Goal: Task Accomplishment & Management: Use online tool/utility

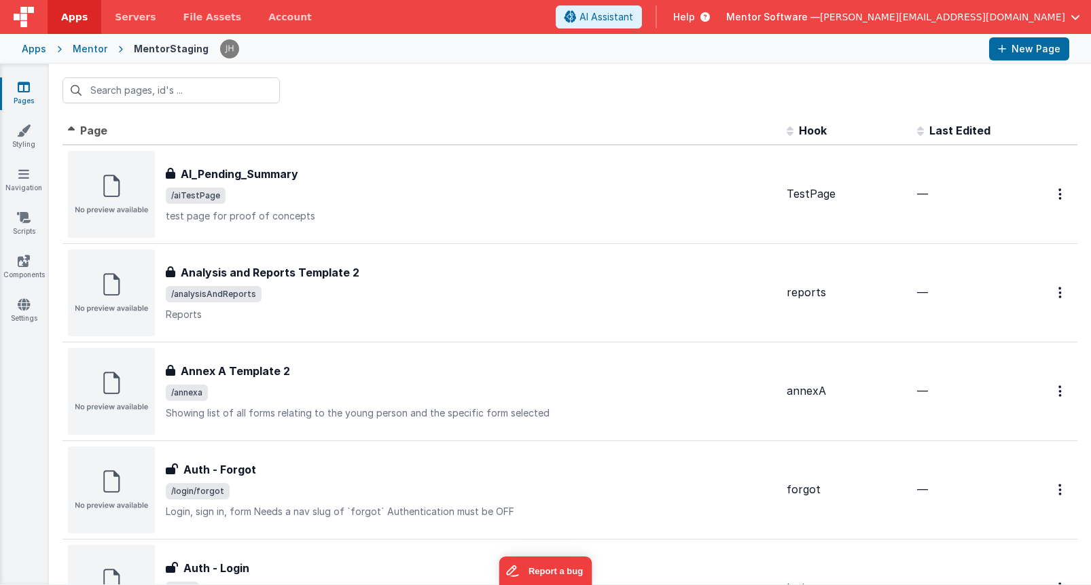
click at [1050, 10] on span "[PERSON_NAME][EMAIL_ADDRESS][DOMAIN_NAME]" at bounding box center [942, 17] width 245 height 14
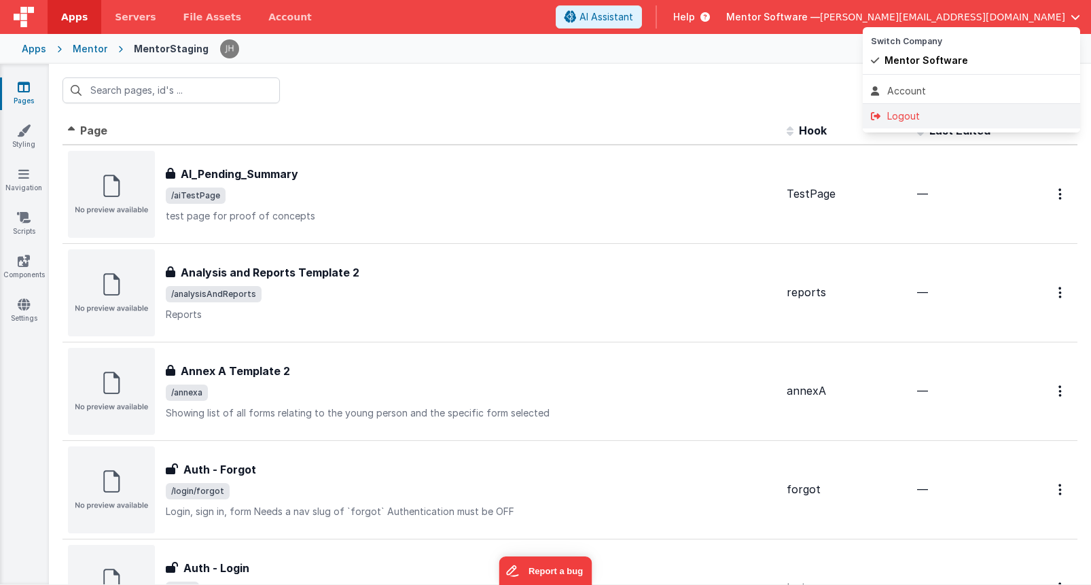
click at [911, 113] on div "Logout" at bounding box center [971, 116] width 201 height 14
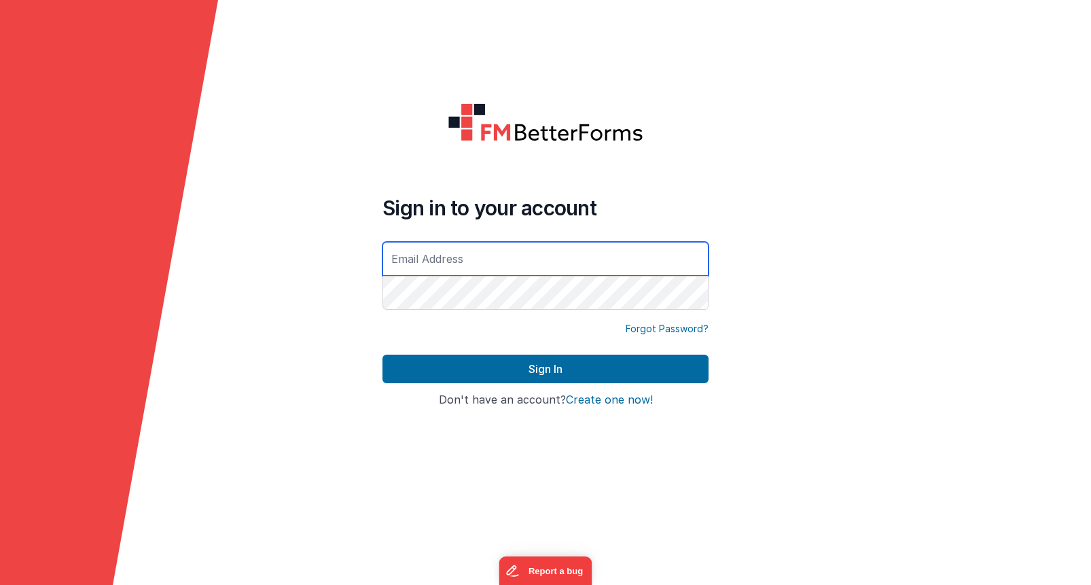
type input "[PERSON_NAME][EMAIL_ADDRESS][DOMAIN_NAME]"
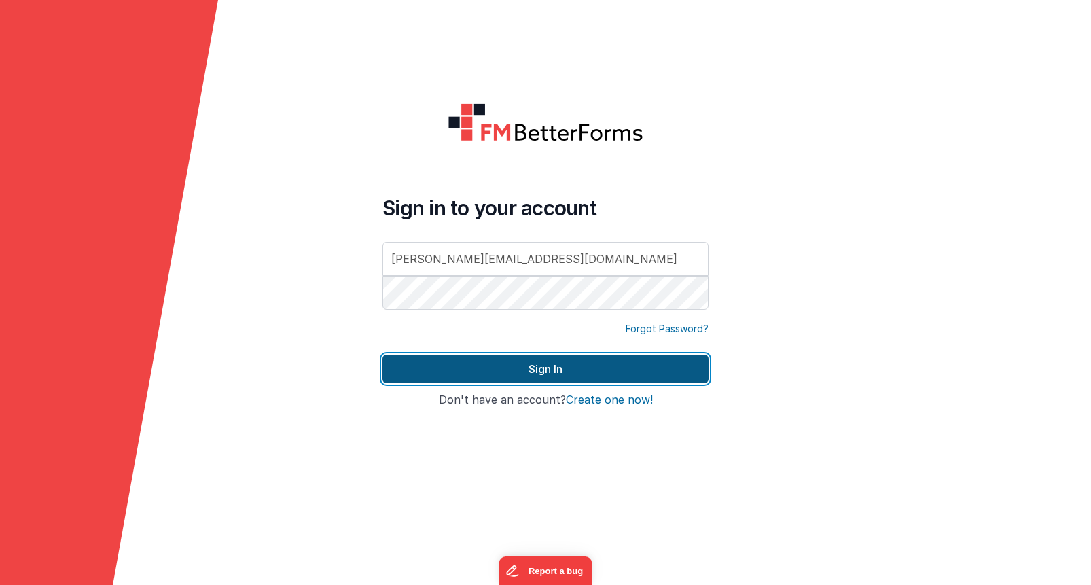
click at [490, 374] on button "Sign In" at bounding box center [545, 369] width 326 height 29
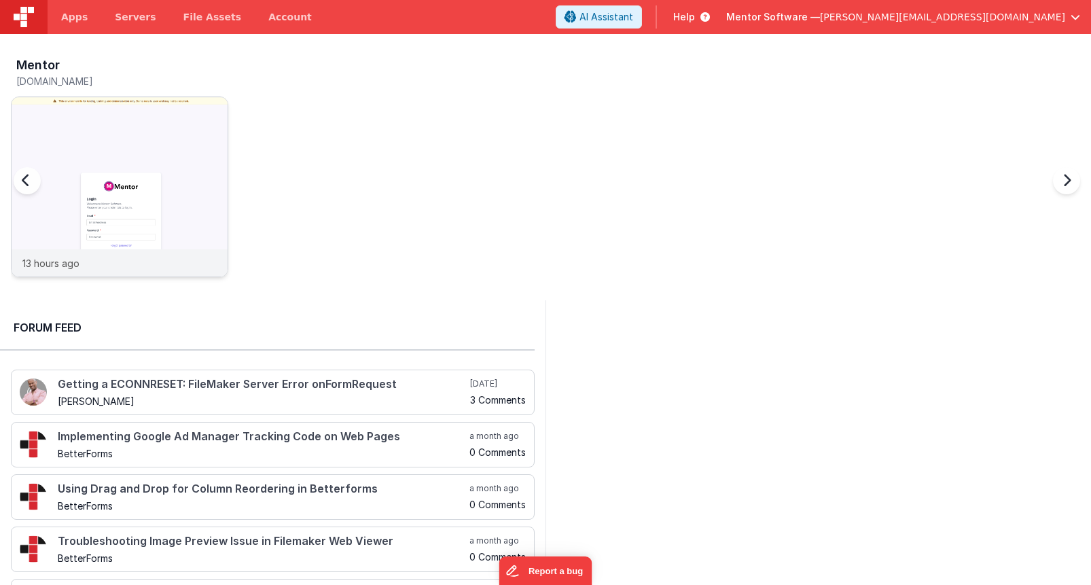
click at [110, 134] on img at bounding box center [120, 205] width 216 height 216
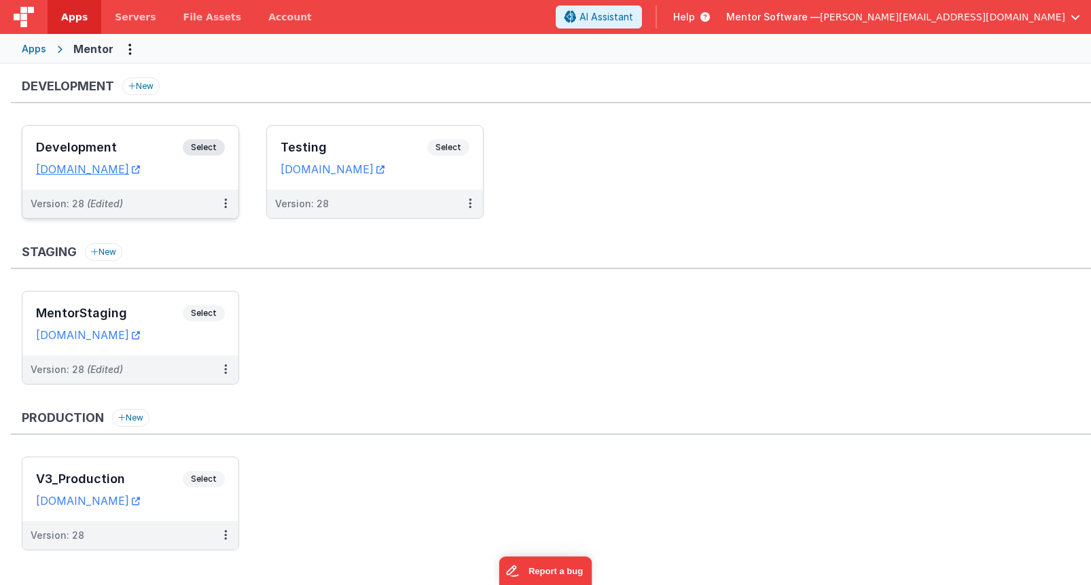
click at [137, 146] on h3 "Development" at bounding box center [109, 148] width 147 height 14
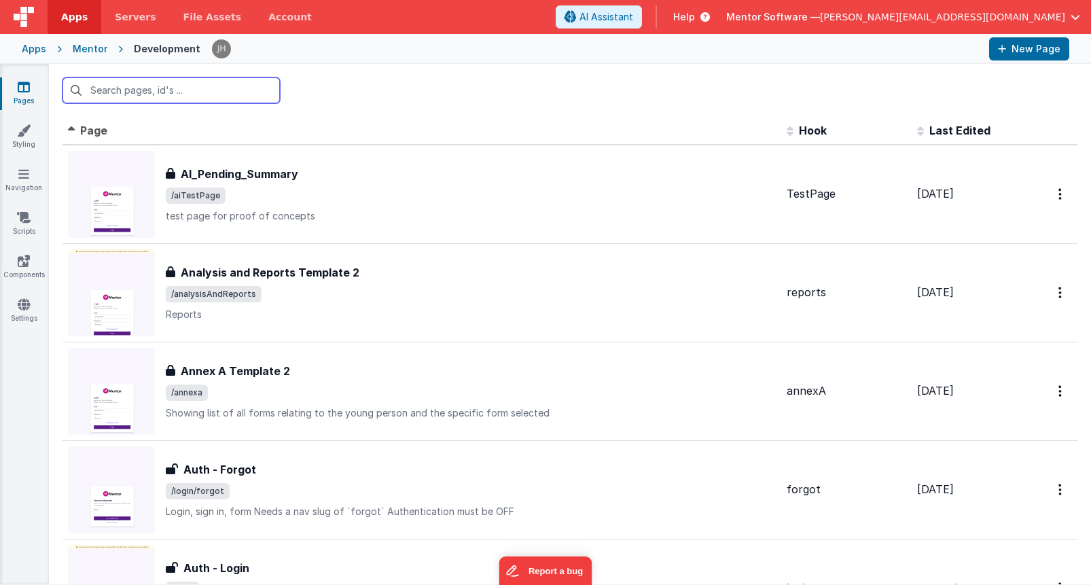
click at [218, 92] on input "text" at bounding box center [170, 90] width 217 height 26
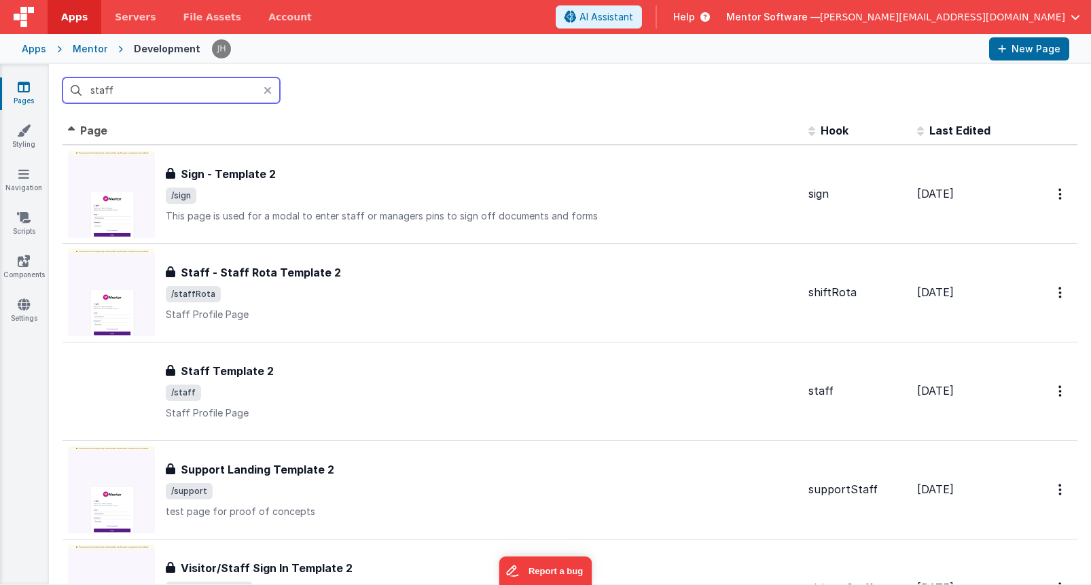
type input "staff"
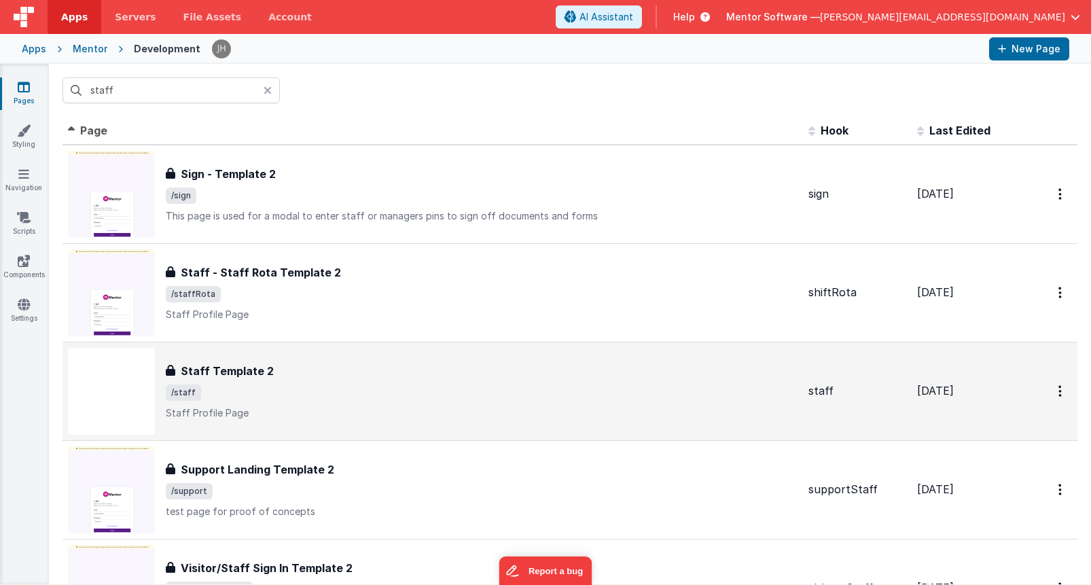
click at [236, 386] on span "/staff" at bounding box center [482, 392] width 632 height 16
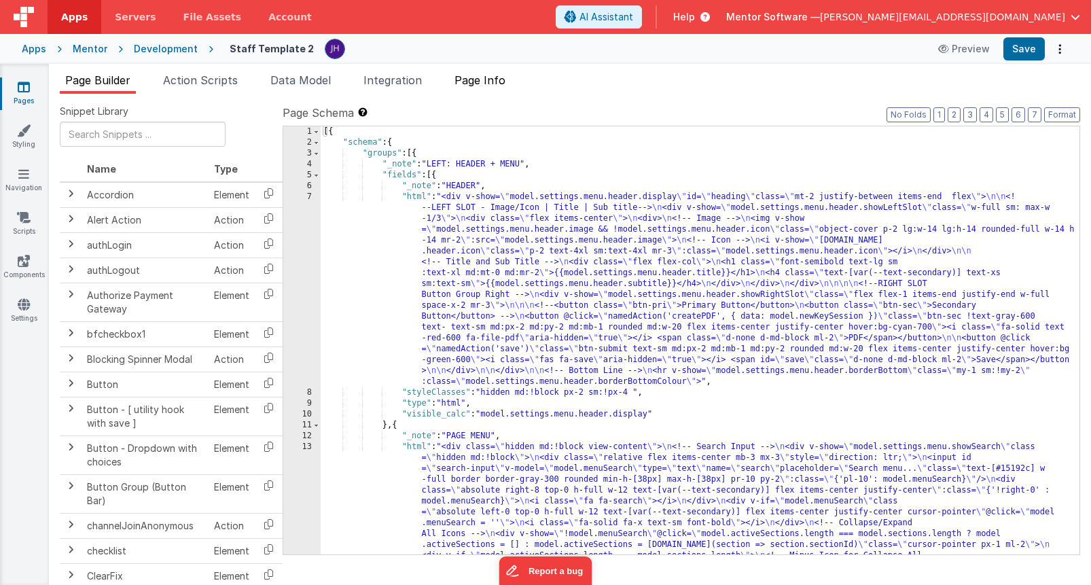
click at [497, 82] on span "Page Info" at bounding box center [479, 80] width 51 height 14
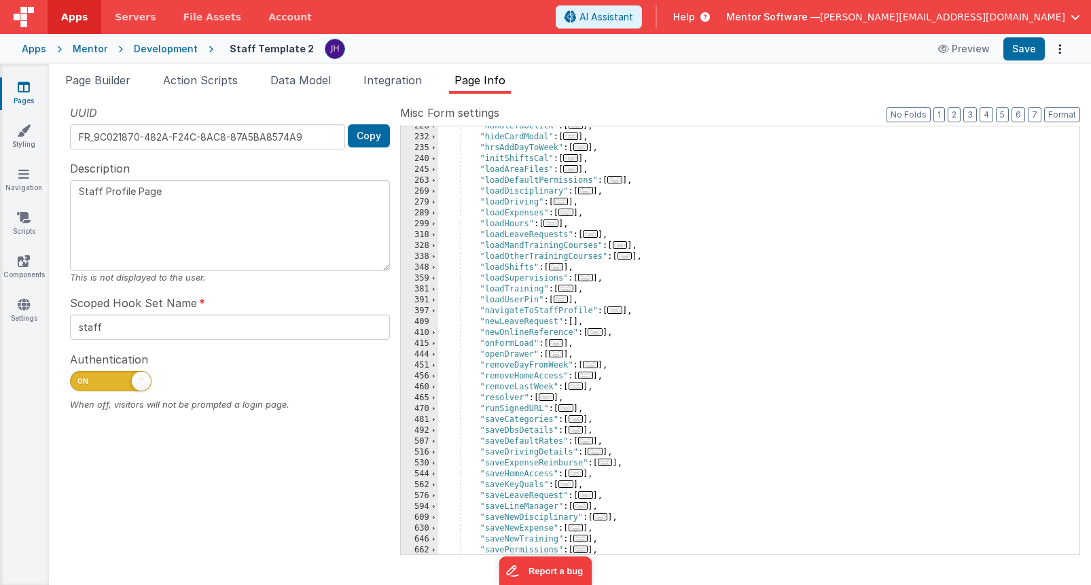
scroll to position [418, 0]
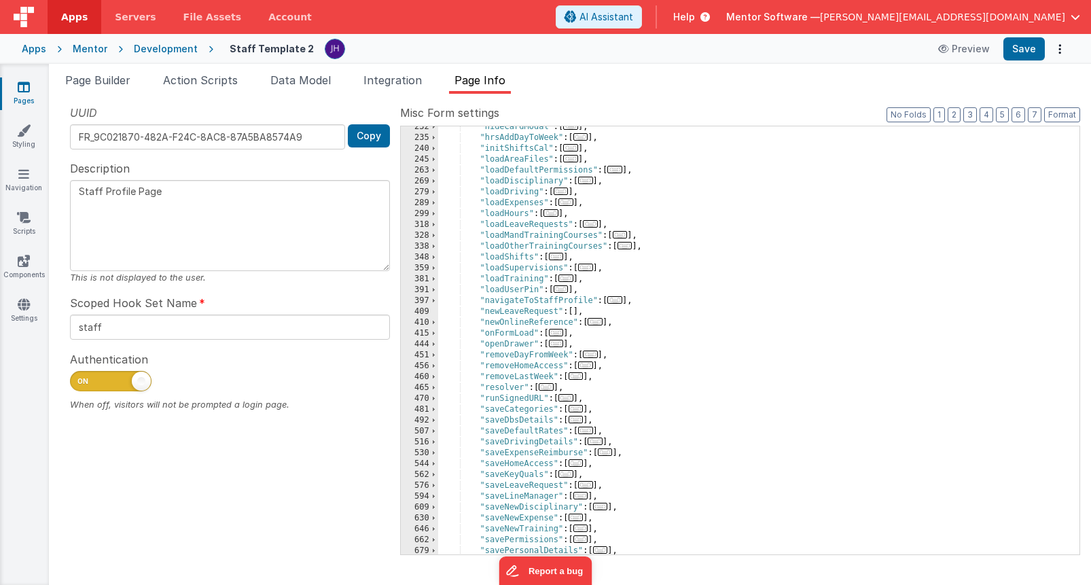
click at [620, 302] on span "..." at bounding box center [614, 299] width 15 height 7
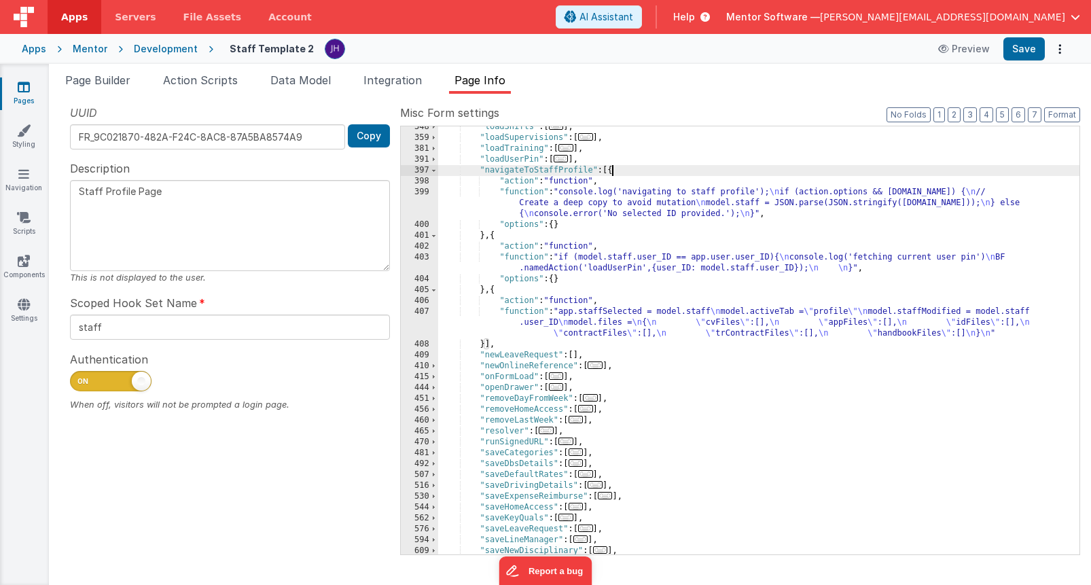
scroll to position [567, 0]
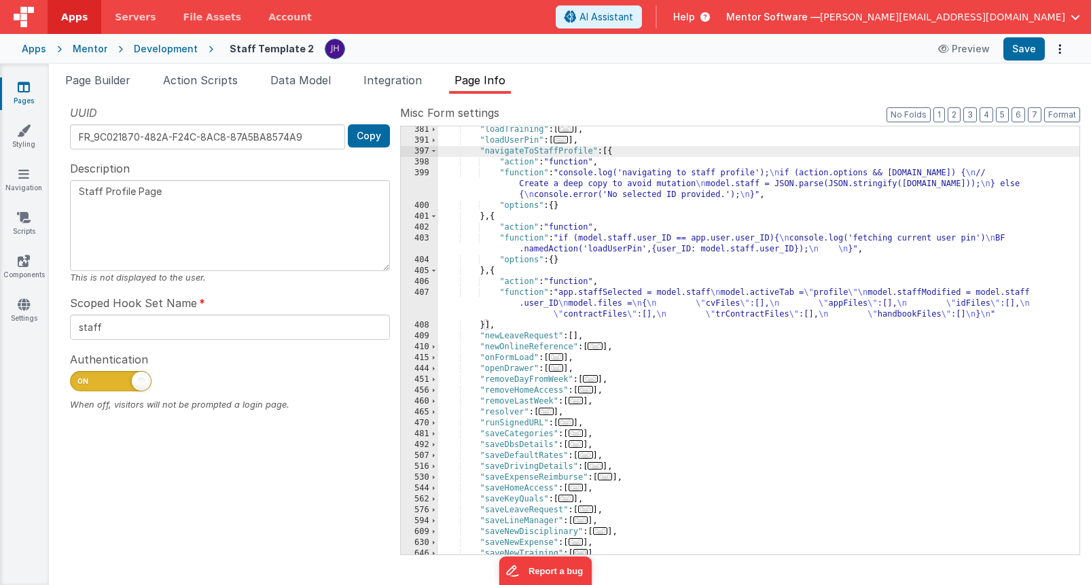
click at [621, 183] on div ""loadTraining" : [ ... ] , "loadUserPin" : [ ... ] , "navigateToStaffProfile" :…" at bounding box center [758, 349] width 641 height 450
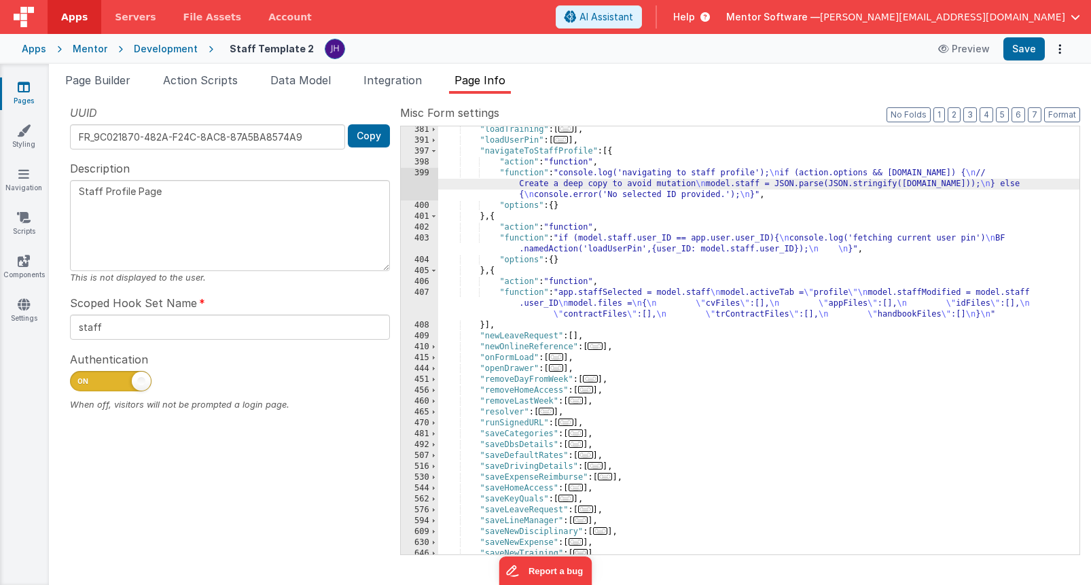
click at [422, 182] on div "399" at bounding box center [419, 184] width 37 height 33
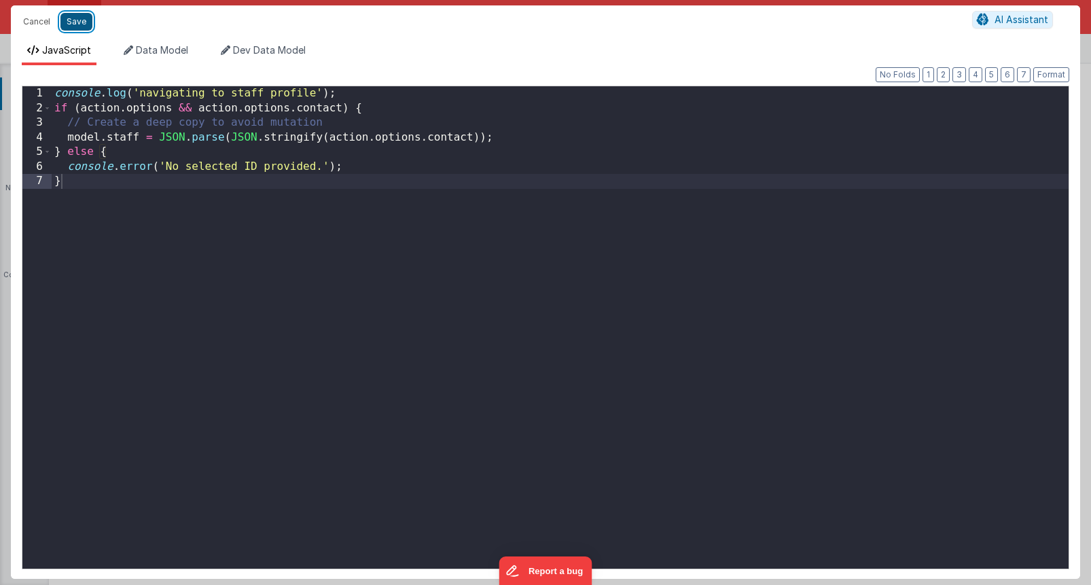
click at [79, 22] on button "Save" at bounding box center [76, 22] width 32 height 18
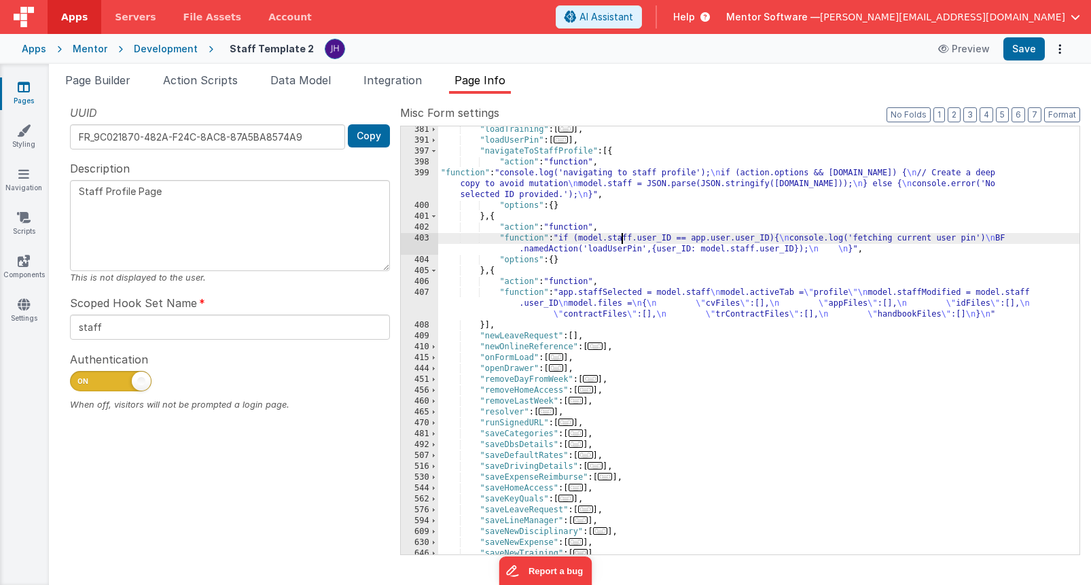
click at [622, 240] on div ""loadTraining" : [ ... ] , "loadUserPin" : [ ... ] , "navigateToStaffProfile" :…" at bounding box center [758, 349] width 641 height 450
click at [422, 242] on div "403" at bounding box center [419, 244] width 37 height 22
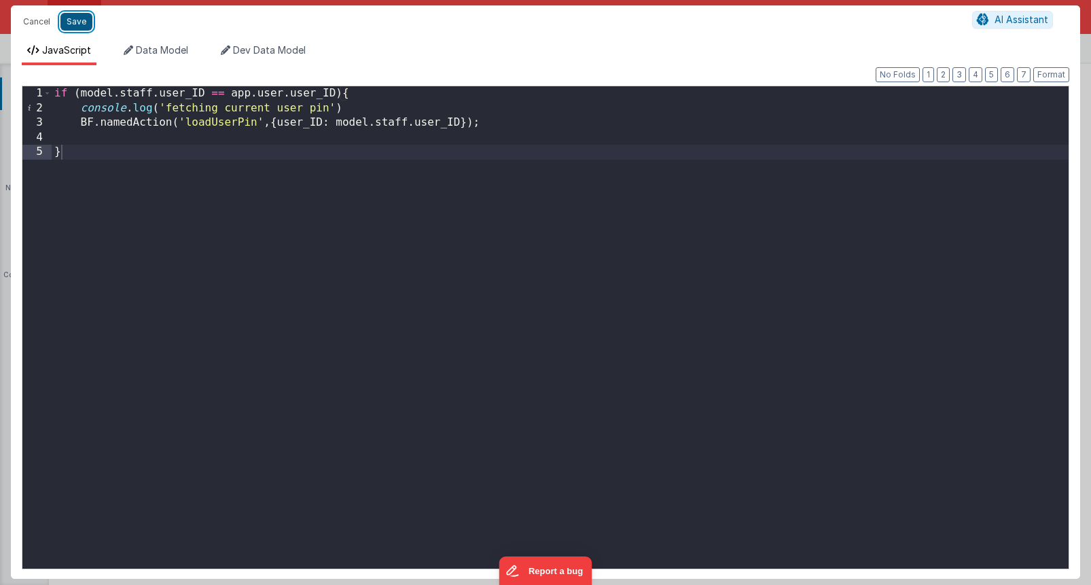
click at [73, 20] on button "Save" at bounding box center [76, 22] width 32 height 18
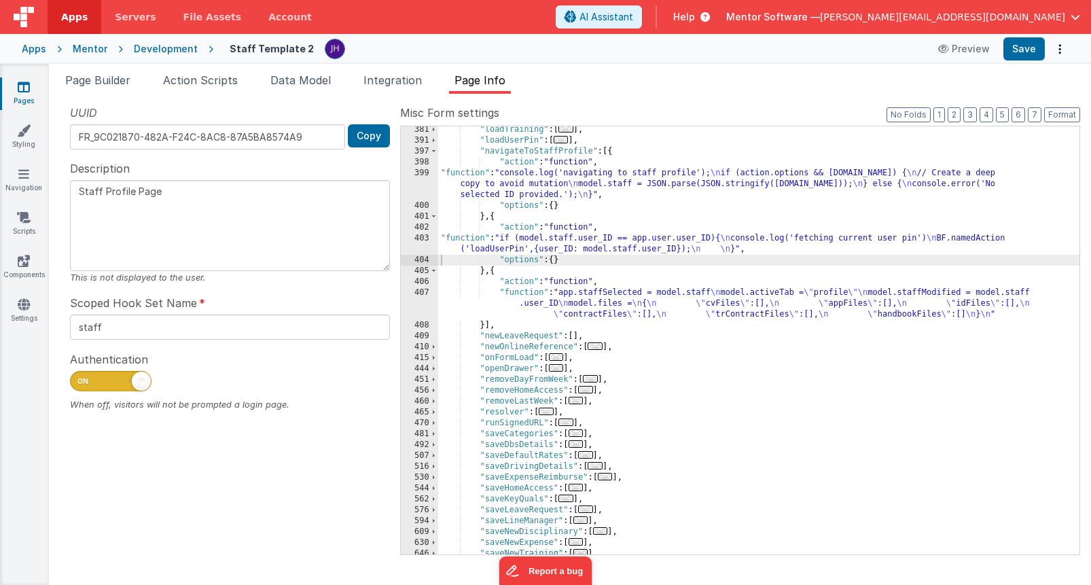
click at [581, 299] on div ""loadTraining" : [ ... ] , "loadUserPin" : [ ... ] , "navigateToStaffProfile" :…" at bounding box center [758, 349] width 641 height 450
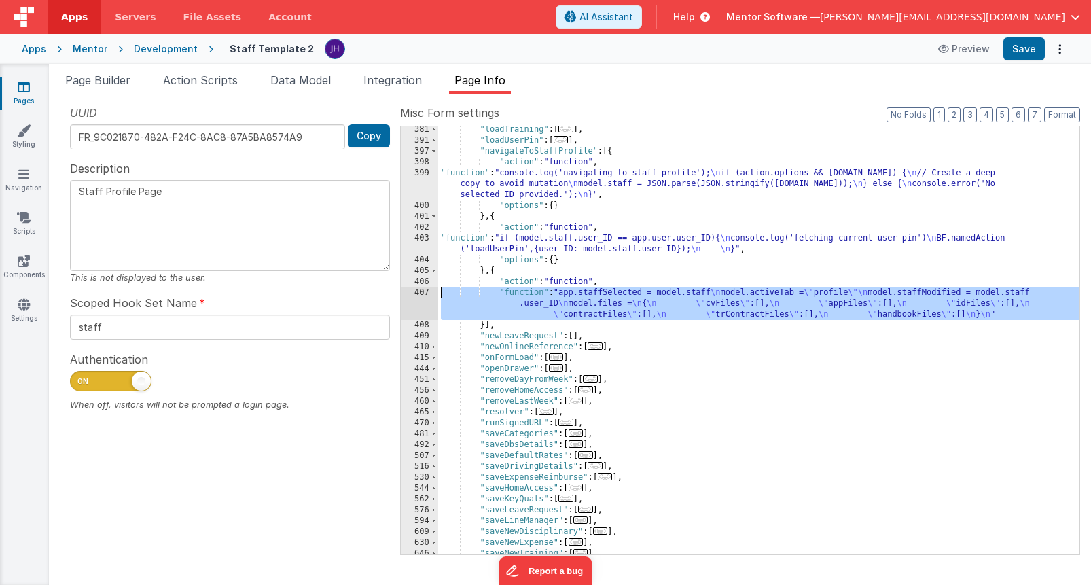
click at [420, 293] on div "407" at bounding box center [419, 303] width 37 height 33
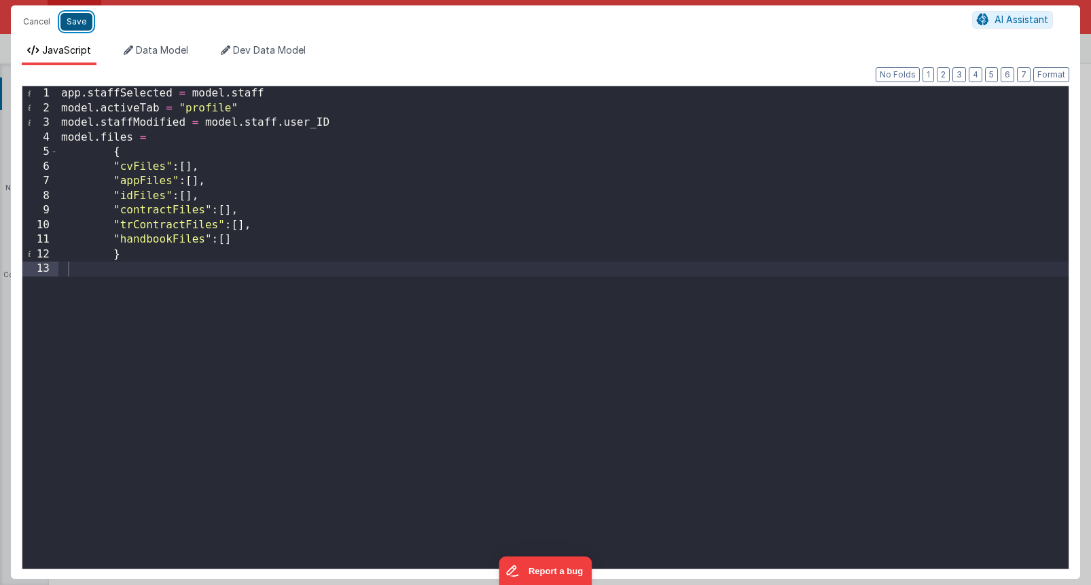
click at [78, 26] on button "Save" at bounding box center [76, 22] width 32 height 18
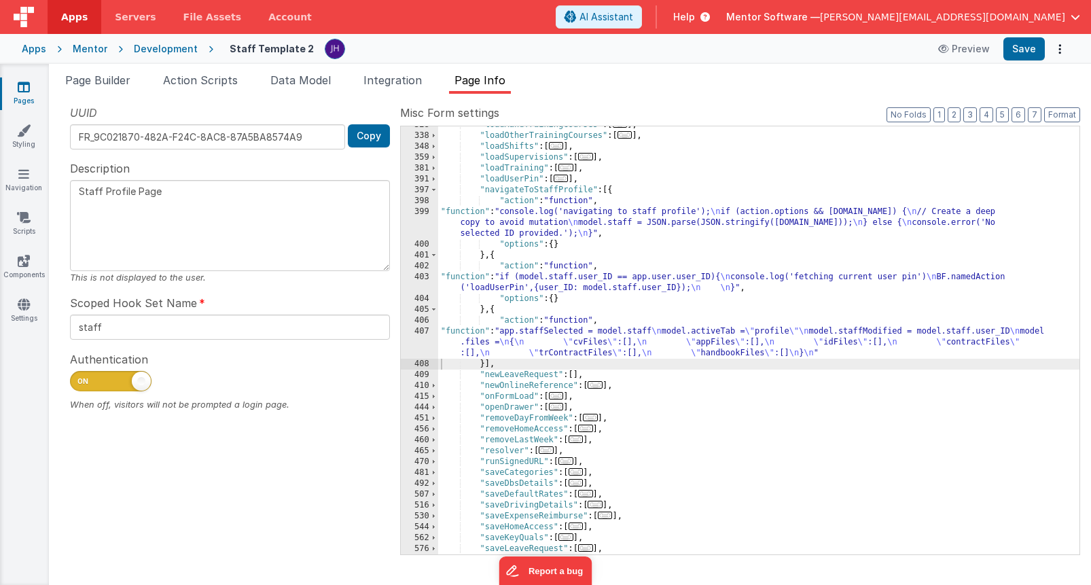
scroll to position [528, 0]
click at [613, 214] on div ""loadMandTrainingCourses" : [ ... ] , "loadOtherTrainingCourses" : [ ... ] , "l…" at bounding box center [758, 345] width 641 height 450
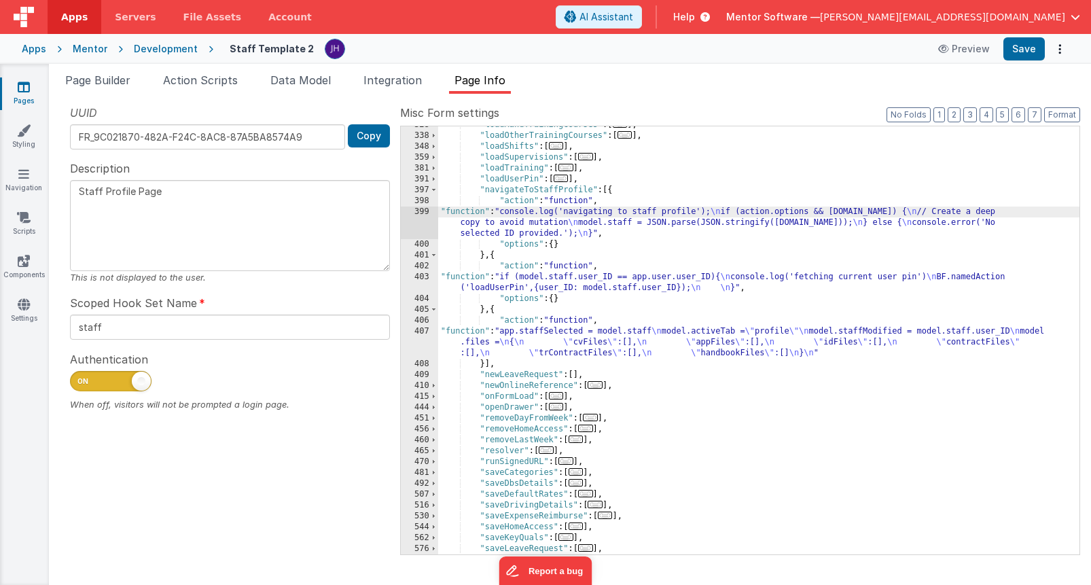
click at [424, 215] on div "399" at bounding box center [419, 222] width 37 height 33
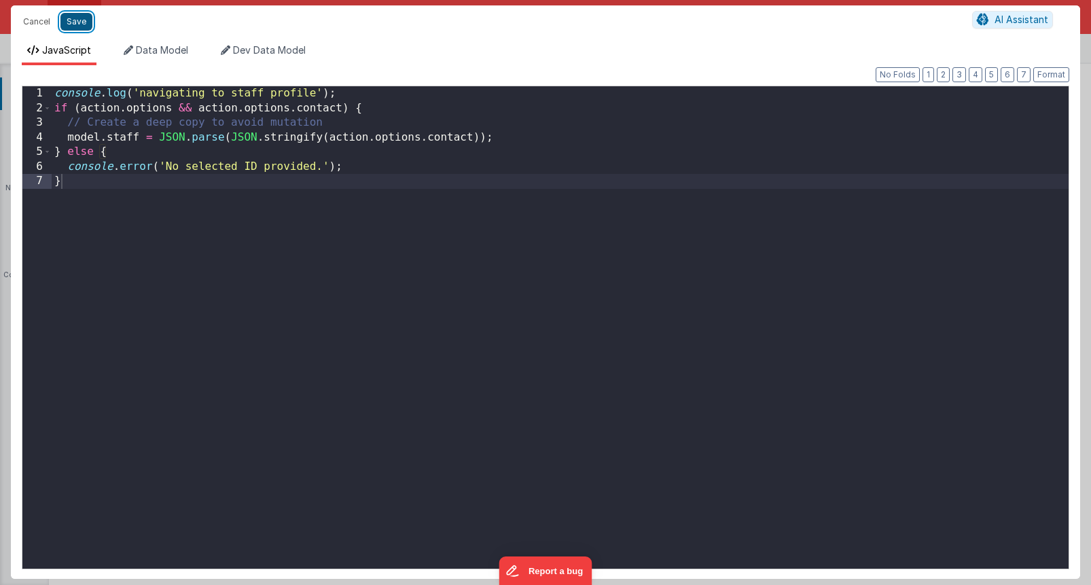
click at [81, 22] on button "Save" at bounding box center [76, 22] width 32 height 18
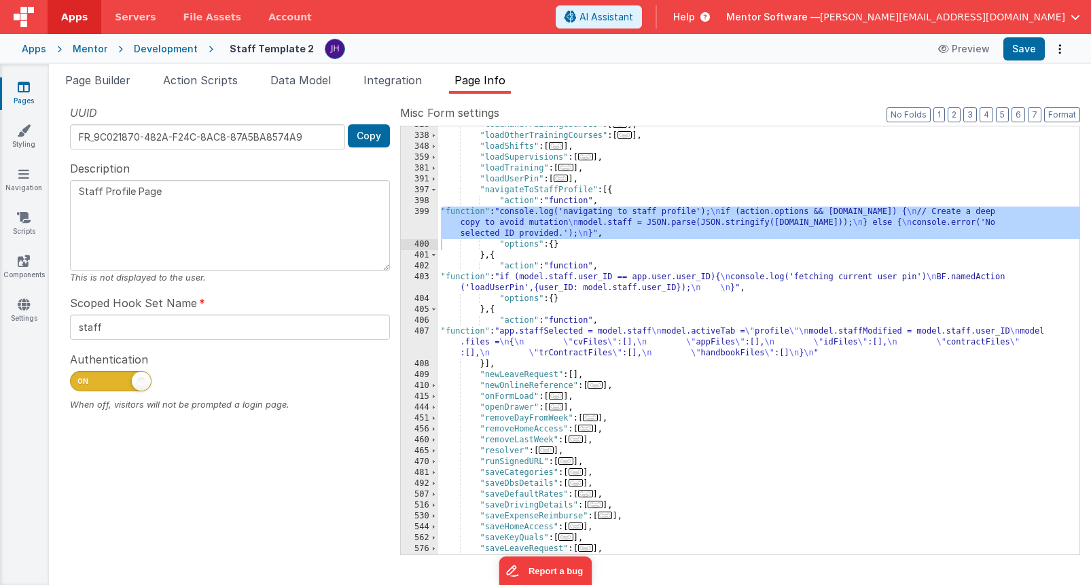
click at [601, 335] on div ""loadMandTrainingCourses" : [ ... ] , "loadOtherTrainingCourses" : [ ... ] , "l…" at bounding box center [758, 345] width 641 height 450
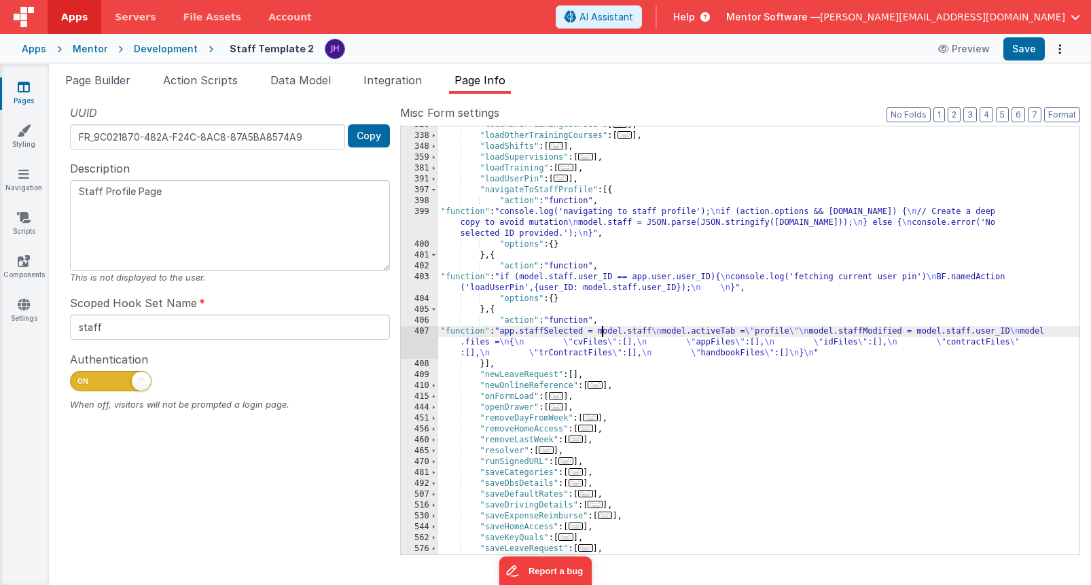
click at [429, 333] on div "407" at bounding box center [419, 342] width 37 height 33
click at [421, 334] on div "407" at bounding box center [419, 342] width 37 height 33
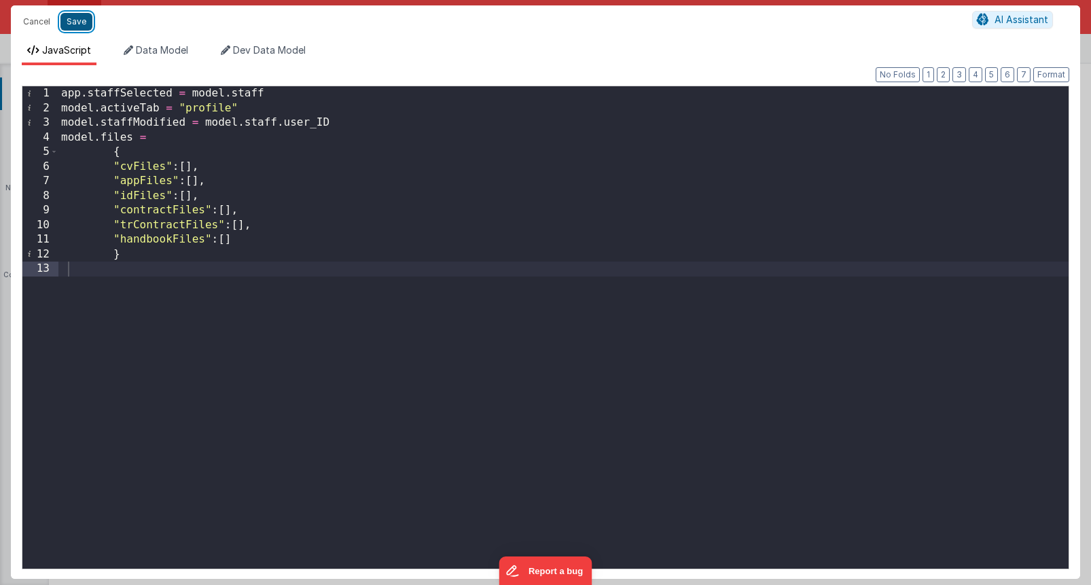
click at [80, 23] on button "Save" at bounding box center [76, 22] width 32 height 18
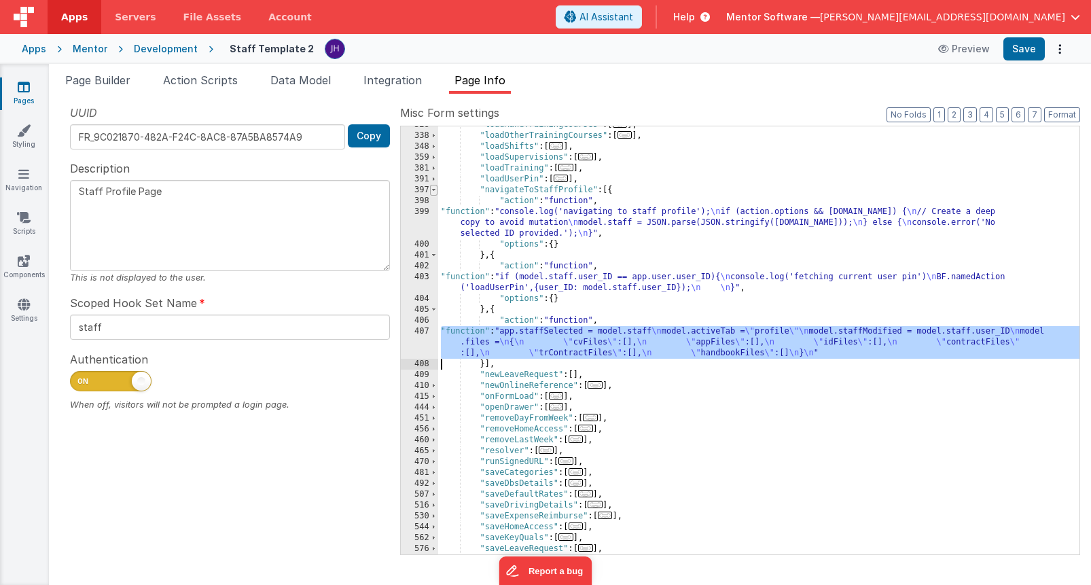
click at [434, 188] on span at bounding box center [433, 190] width 7 height 11
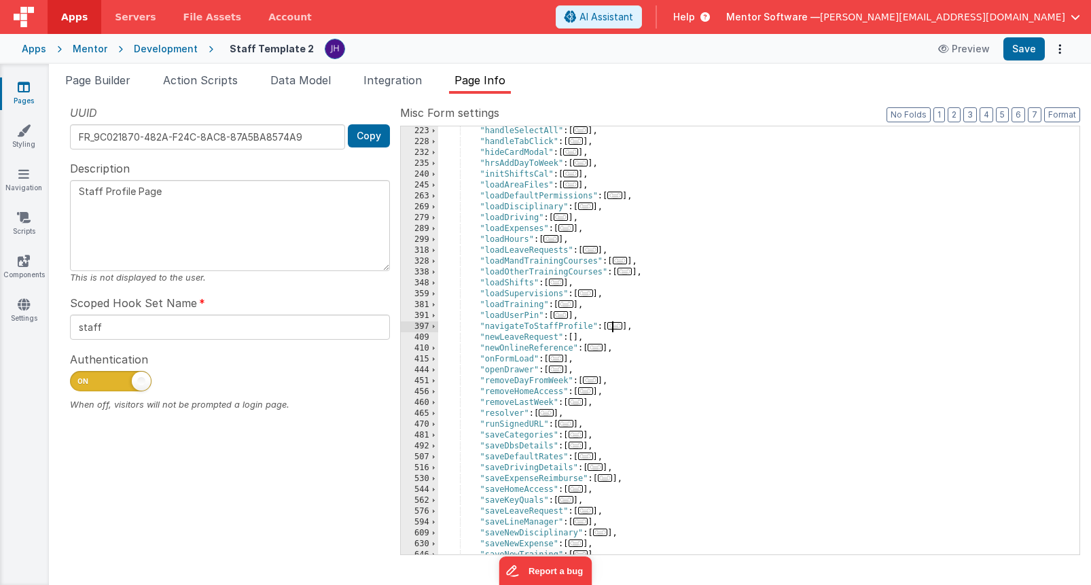
scroll to position [392, 0]
click at [27, 91] on icon at bounding box center [24, 87] width 12 height 14
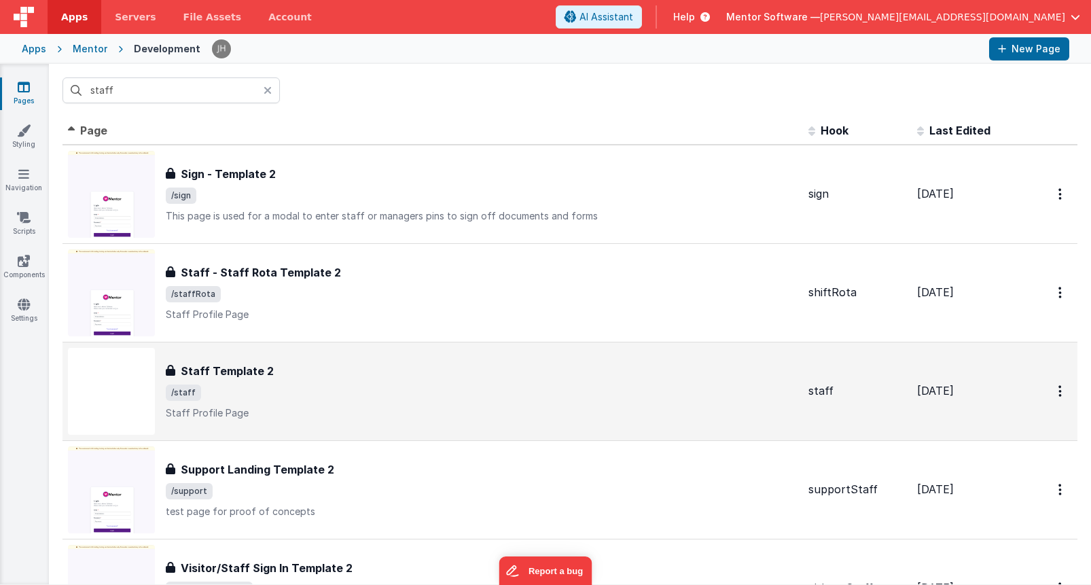
click at [339, 376] on div "Staff Template 2" at bounding box center [482, 371] width 632 height 16
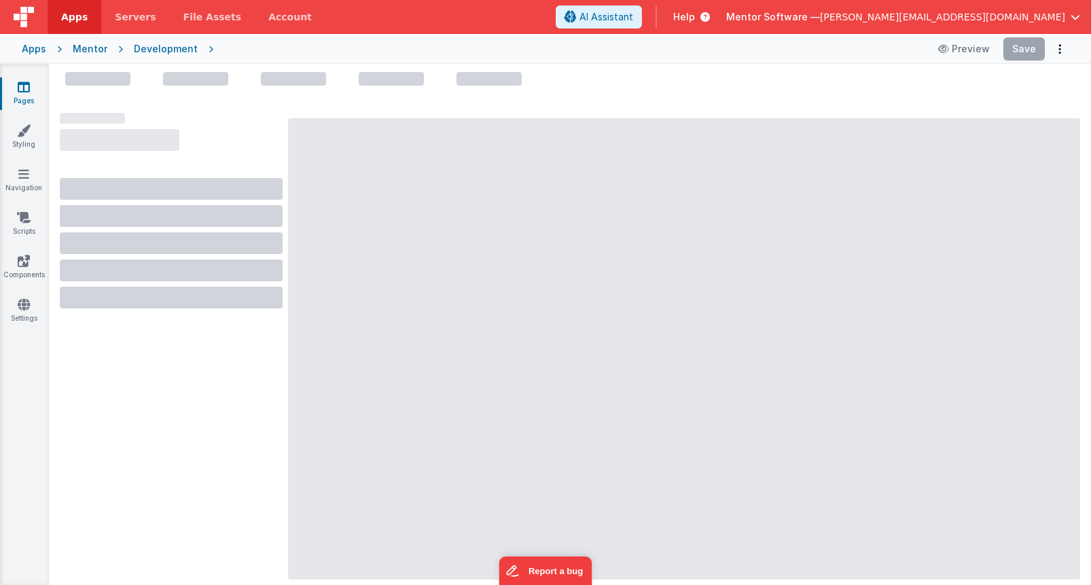
click at [22, 89] on icon at bounding box center [24, 87] width 12 height 14
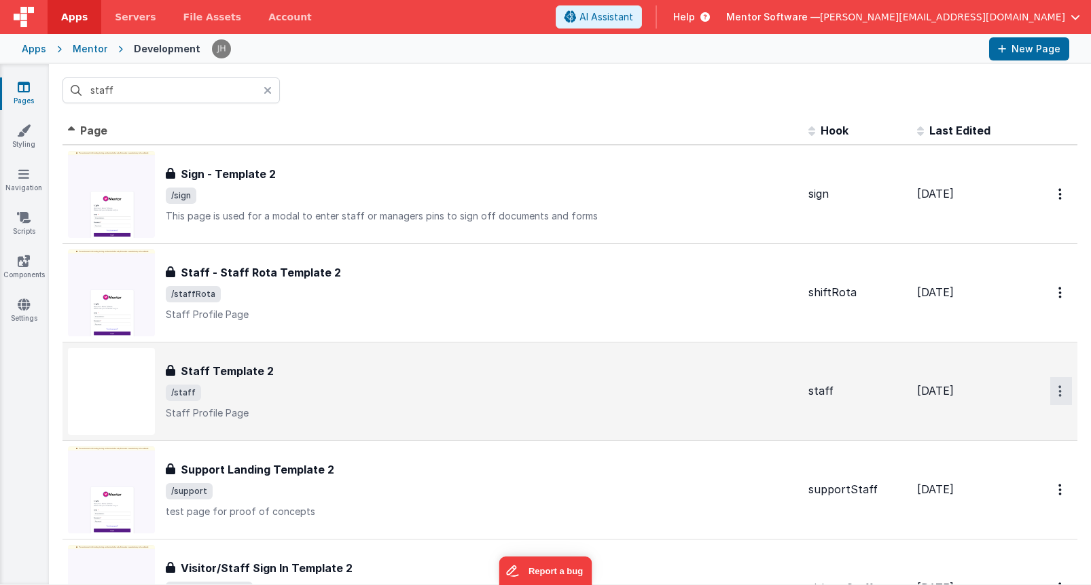
click at [1062, 393] on button "Options" at bounding box center [1061, 391] width 22 height 28
click at [999, 443] on link "Duplicate" at bounding box center [1012, 448] width 120 height 26
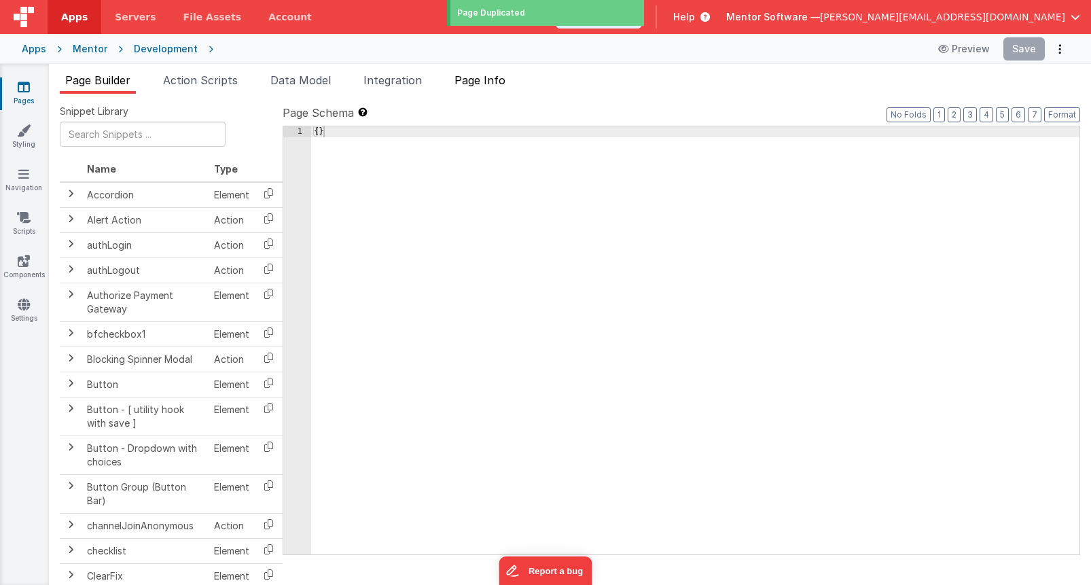
click at [477, 79] on span "Page Info" at bounding box center [479, 80] width 51 height 14
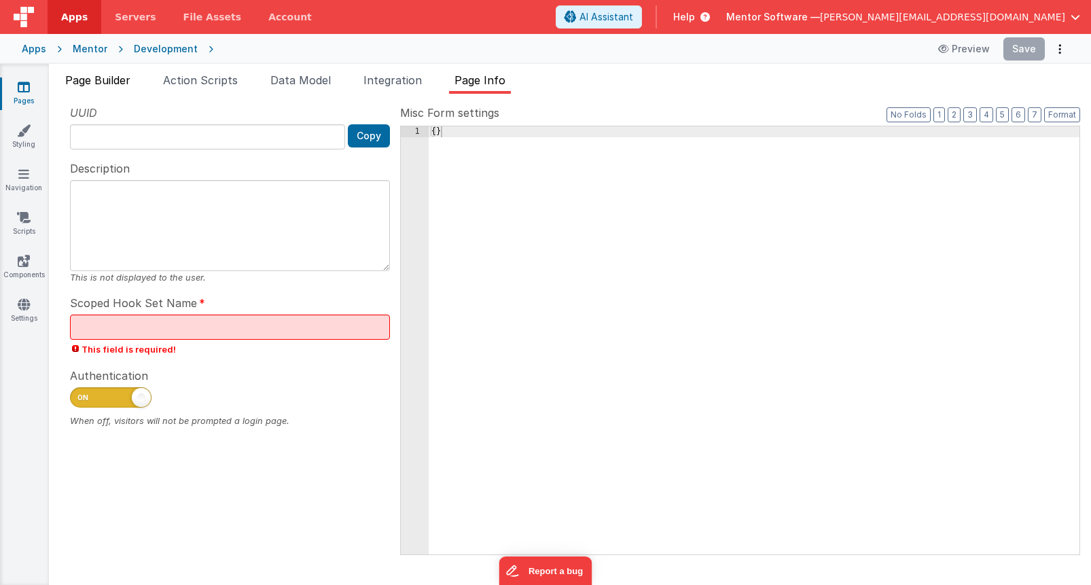
type input "FR_BDC4B5CF-104B-7A40-9D30-3FBAE6298E3C"
type textarea "Staff Profile Page"
type input "staff"
checkbox input "true"
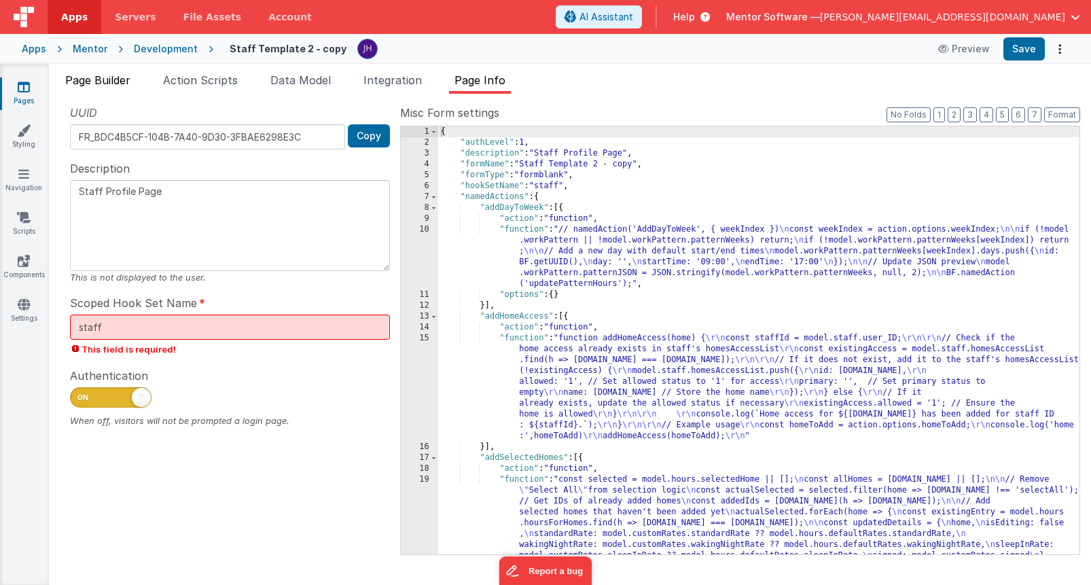
click at [102, 84] on span "Page Builder" at bounding box center [97, 80] width 65 height 14
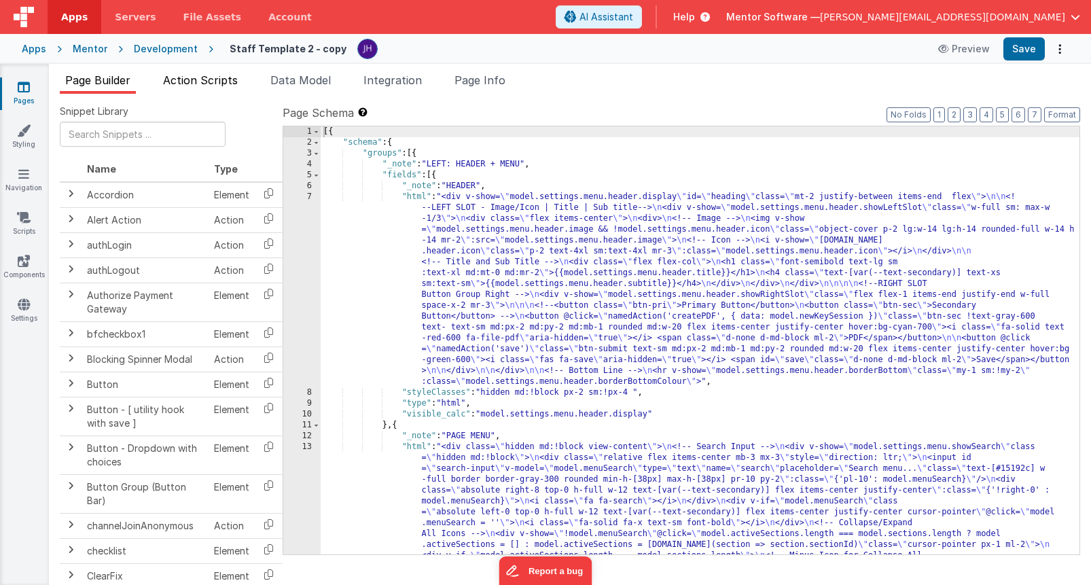
click at [194, 83] on span "Action Scripts" at bounding box center [200, 80] width 75 height 14
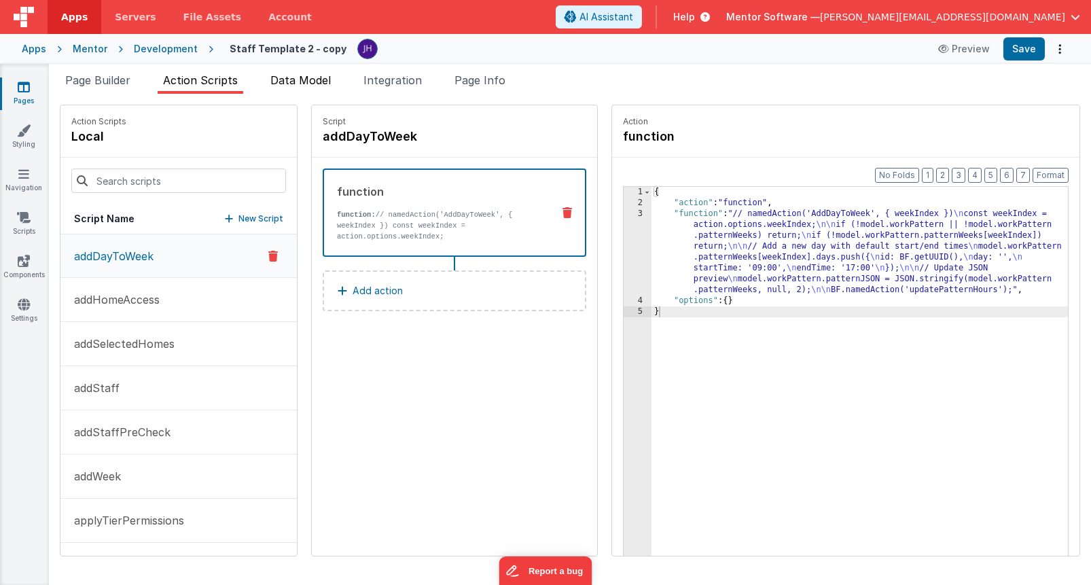
click at [287, 79] on span "Data Model" at bounding box center [300, 80] width 60 height 14
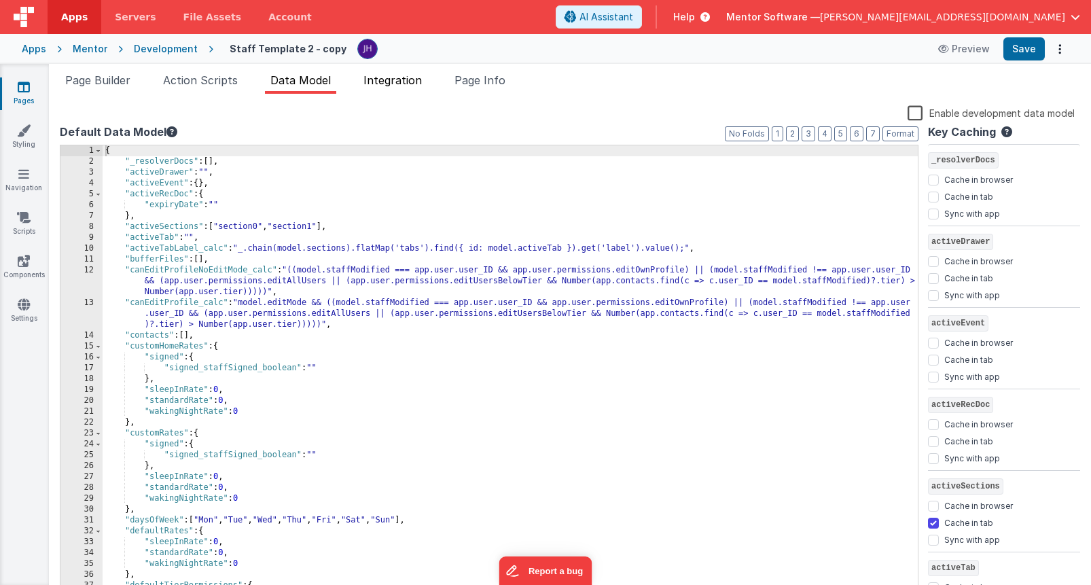
click at [382, 82] on span "Integration" at bounding box center [392, 80] width 58 height 14
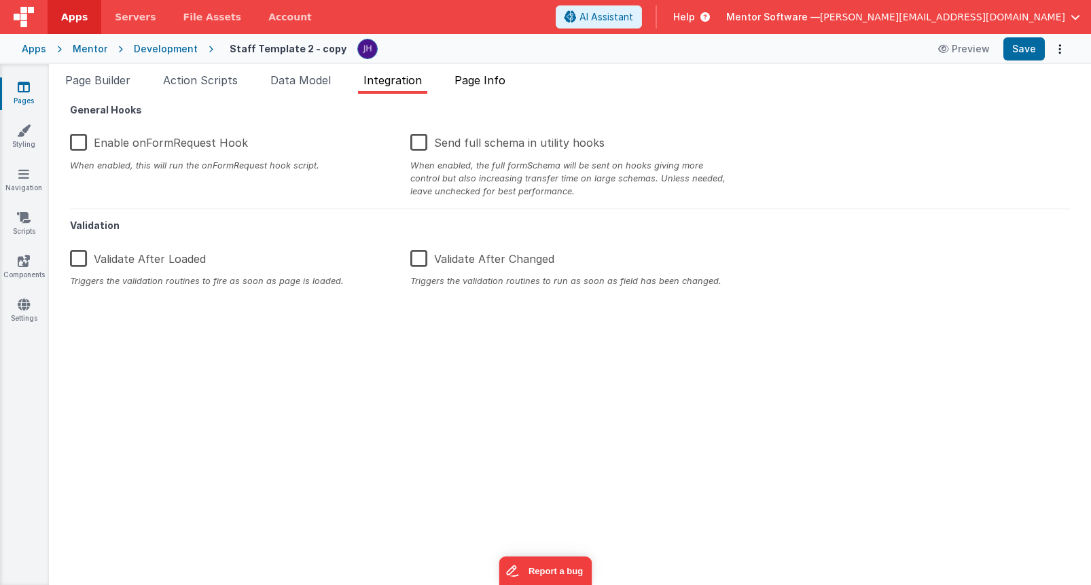
click at [484, 87] on li "Page Info" at bounding box center [480, 83] width 62 height 22
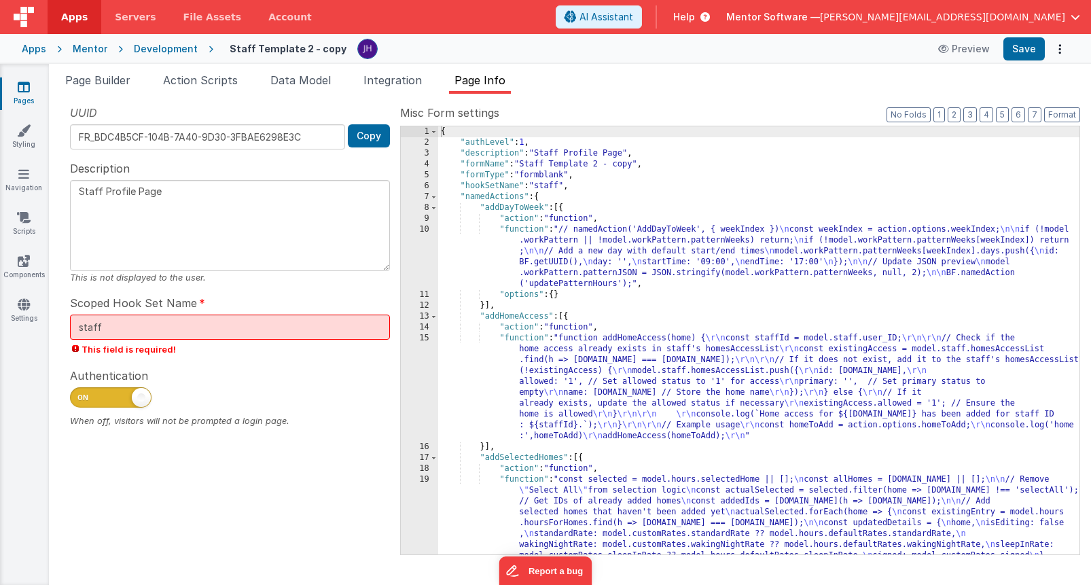
click at [296, 43] on h4 "Staff Template 2 - copy" at bounding box center [288, 48] width 117 height 10
click at [307, 52] on h4 "Staff Template 2 - copy" at bounding box center [288, 48] width 117 height 10
click at [286, 43] on h4 "Staff Template 2 - copy" at bounding box center [288, 48] width 117 height 10
drag, startPoint x: 332, startPoint y: 52, endPoint x: 298, endPoint y: 52, distance: 34.0
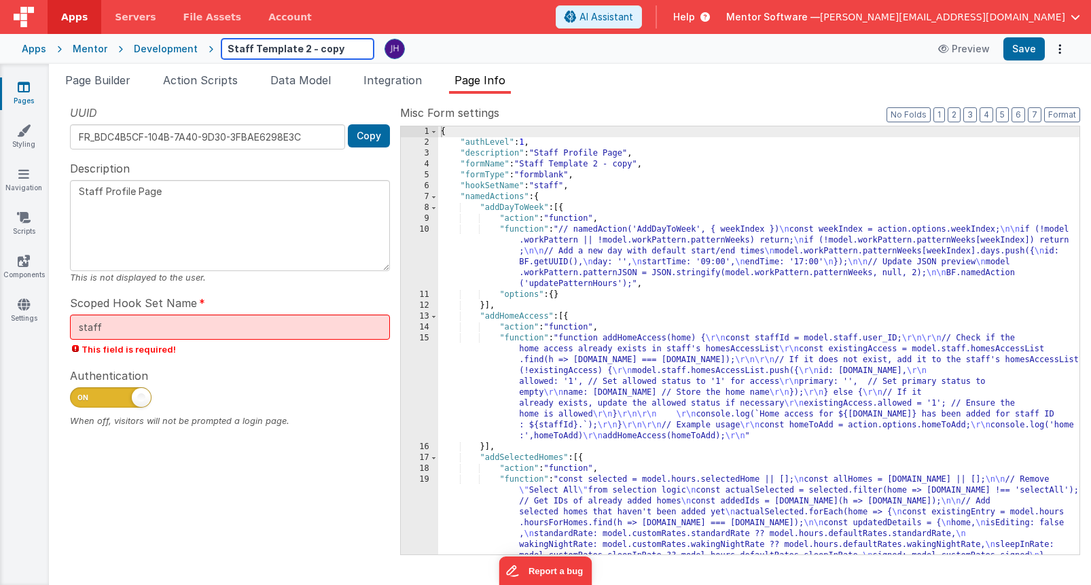
click at [298, 52] on input "Staff Template 2 - copy" at bounding box center [297, 49] width 152 height 20
type input "Staff Template 2 LoadTest"
click at [541, 69] on div "Page Builder Action Scripts Data Model Integration Page Info Snippet Library Na…" at bounding box center [570, 324] width 1042 height 521
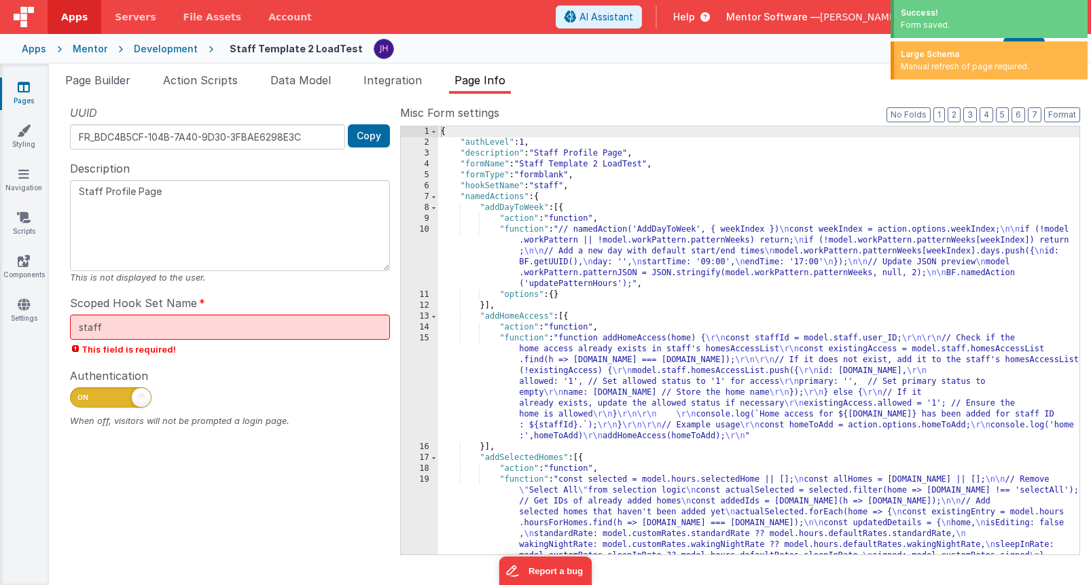
click at [621, 85] on ul "Page Builder Action Scripts Data Model Integration Page Info" at bounding box center [570, 83] width 1042 height 22
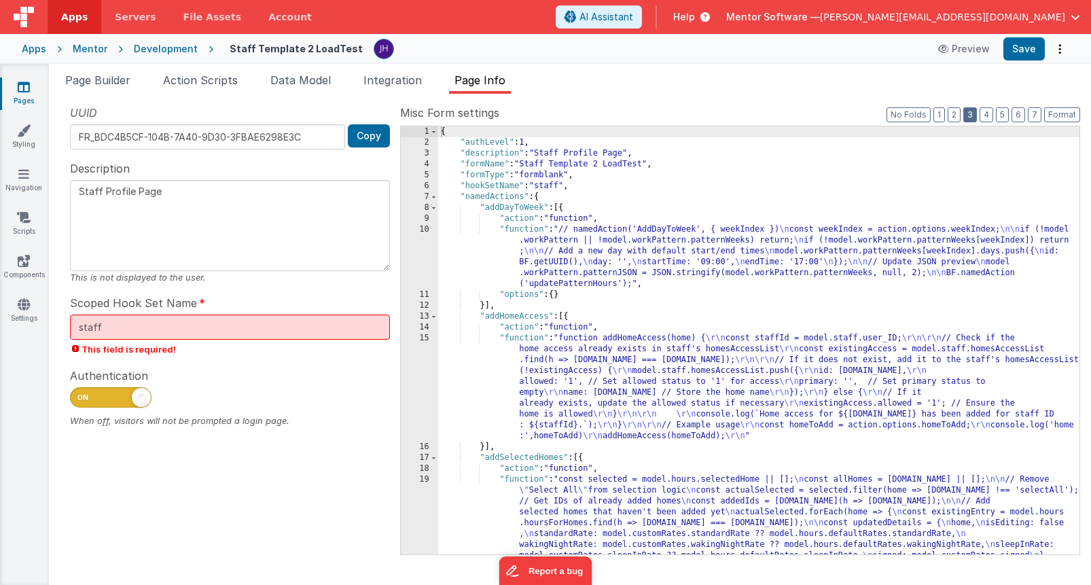
click at [969, 114] on button "3" at bounding box center [970, 114] width 14 height 15
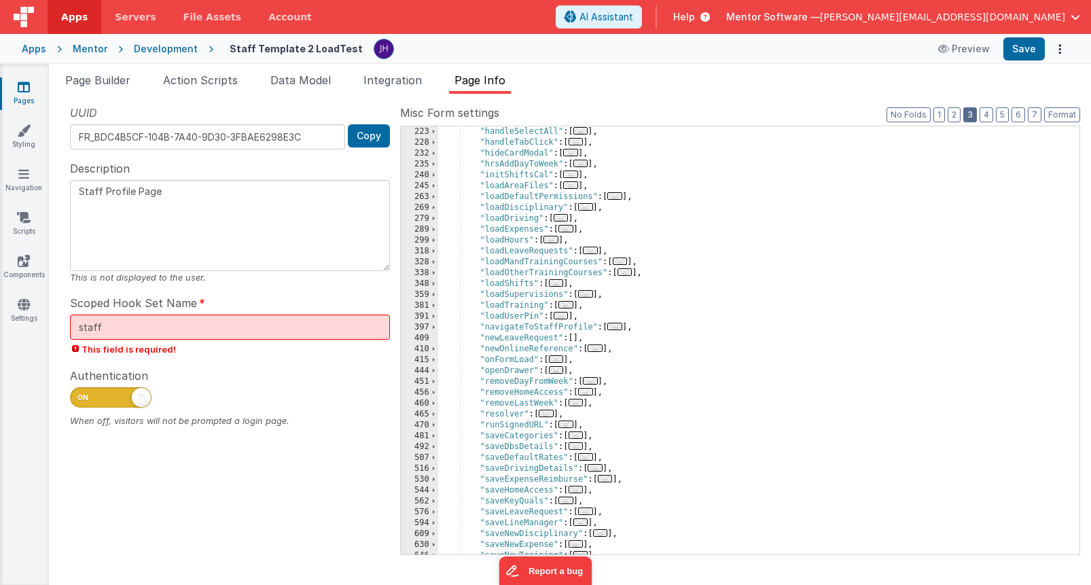
scroll to position [414, 0]
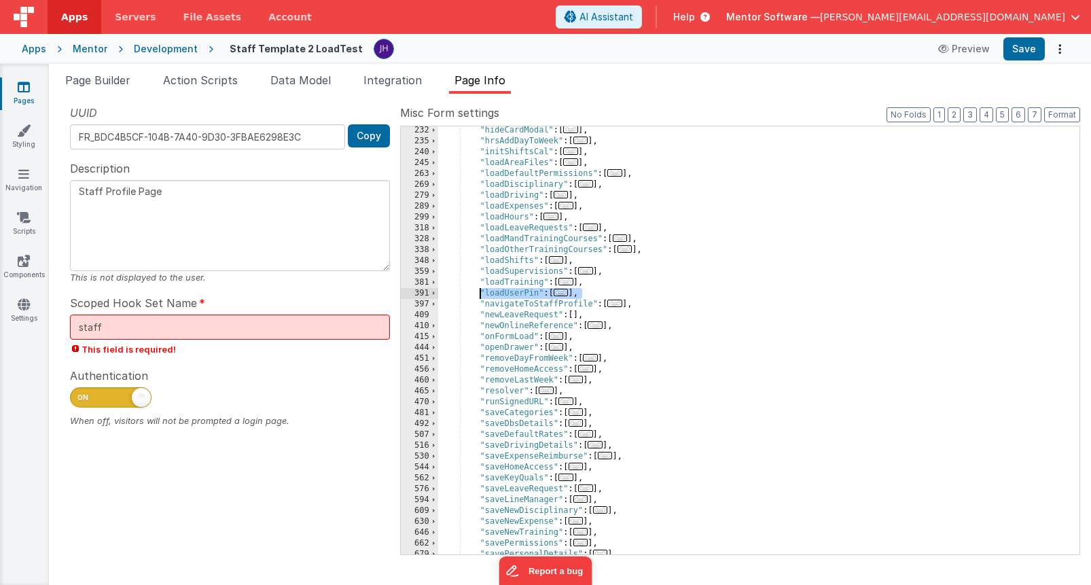
drag, startPoint x: 581, startPoint y: 293, endPoint x: 478, endPoint y: 291, distance: 103.2
click at [478, 291] on div ""hideCardModal" : [ ... ] , "hrsAddDayToWeek" : [ ... ] , "initShiftsCal" : [ .…" at bounding box center [758, 350] width 641 height 450
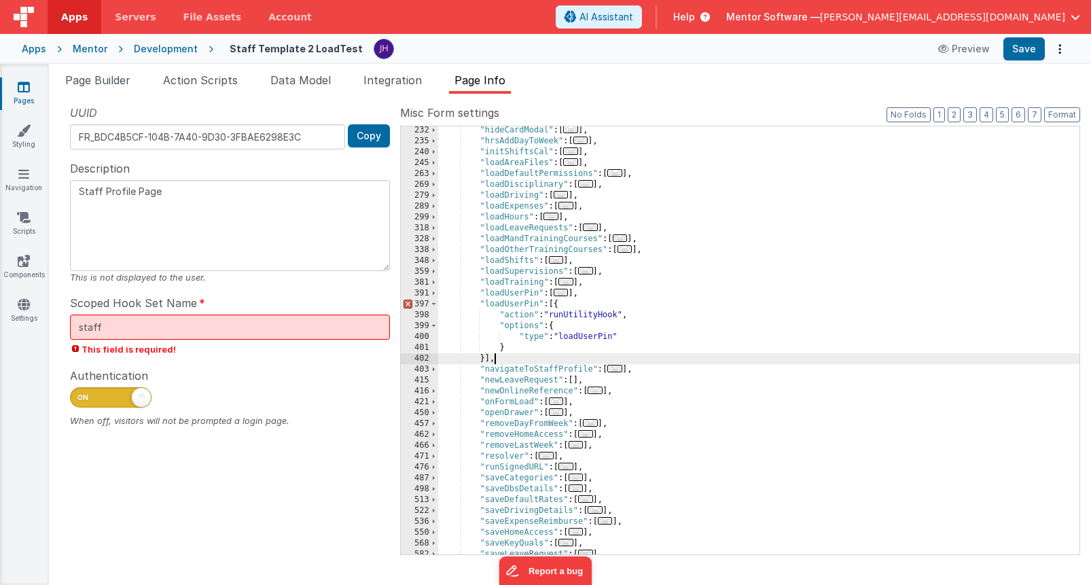
click at [537, 302] on div ""hideCardModal" : [ ... ] , "hrsAddDayToWeek" : [ ... ] , "initShiftsCal" : [ .…" at bounding box center [758, 350] width 641 height 450
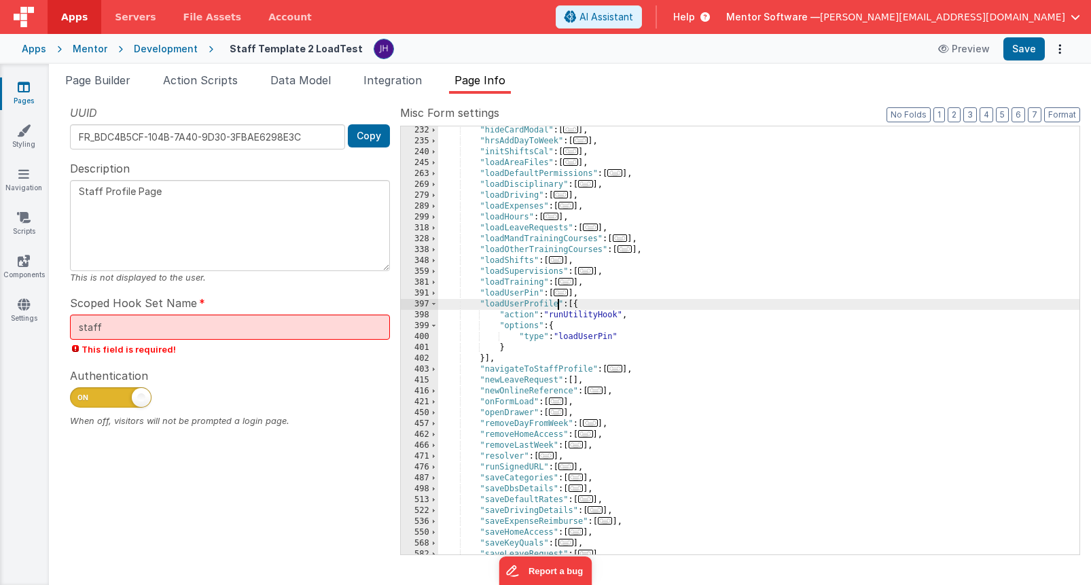
click at [616, 336] on div ""hideCardModal" : [ ... ] , "hrsAddDayToWeek" : [ ... ] , "initShiftsCal" : [ .…" at bounding box center [758, 350] width 641 height 450
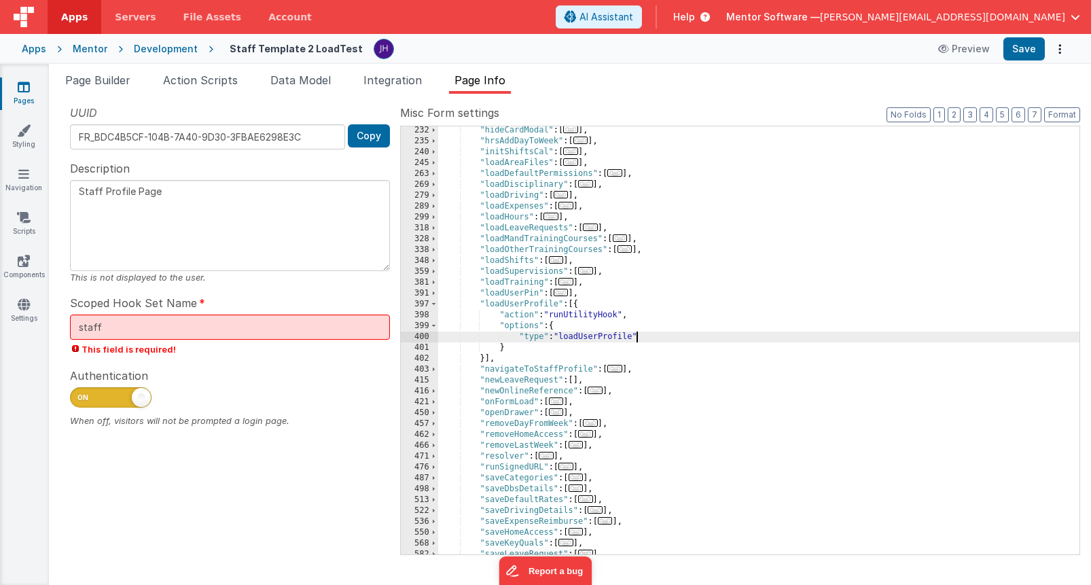
click at [671, 315] on div ""hideCardModal" : [ ... ] , "hrsAddDayToWeek" : [ ... ] , "initShiftsCal" : [ .…" at bounding box center [758, 350] width 641 height 450
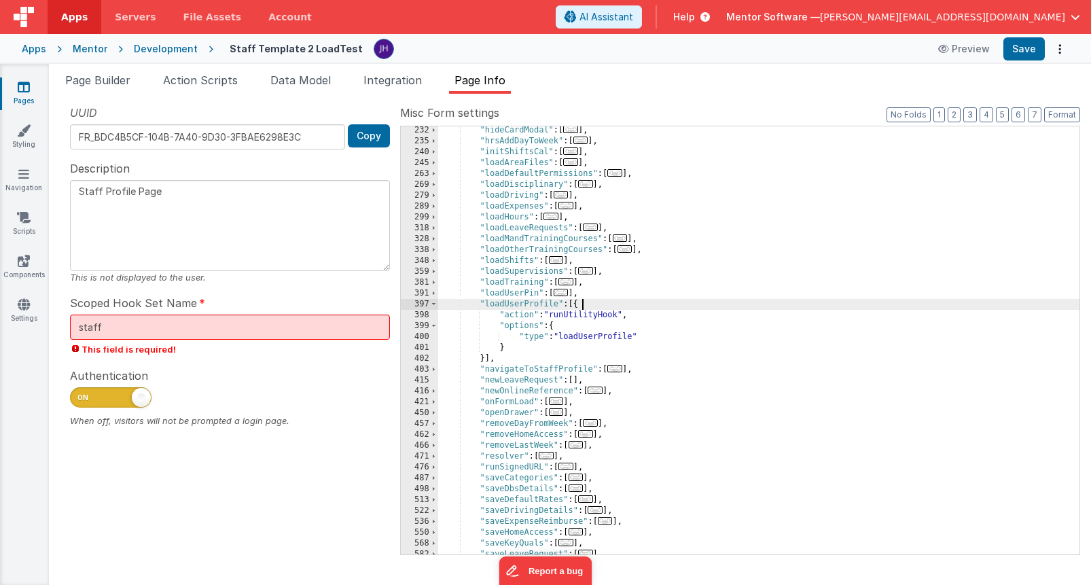
click at [593, 305] on div ""hideCardModal" : [ ... ] , "hrsAddDayToWeek" : [ ... ] , "initShiftsCal" : [ .…" at bounding box center [758, 350] width 641 height 450
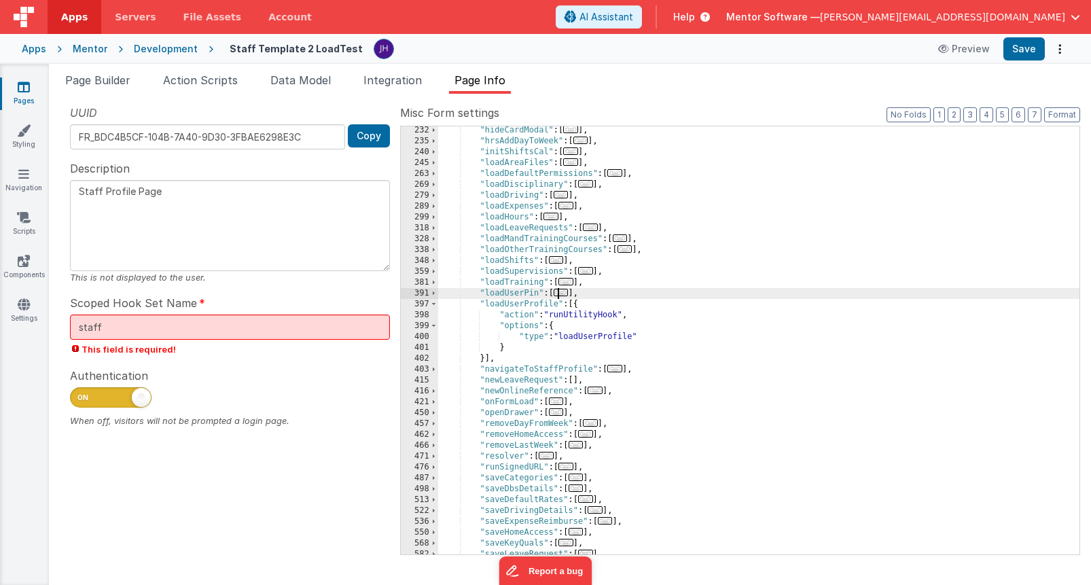
click at [564, 293] on span "..." at bounding box center [561, 292] width 15 height 7
